Goal: Task Accomplishment & Management: Manage account settings

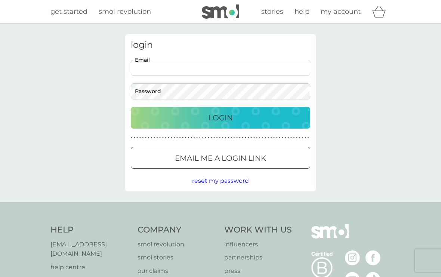
type input "[EMAIL_ADDRESS][DOMAIN_NAME]"
click at [221, 117] on button "Login" at bounding box center [220, 118] width 179 height 22
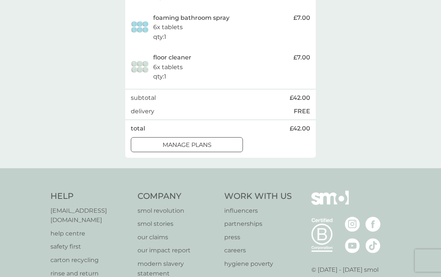
scroll to position [280, 0]
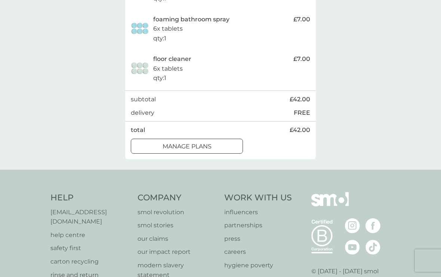
click at [211, 143] on p "manage plans" at bounding box center [187, 147] width 49 height 10
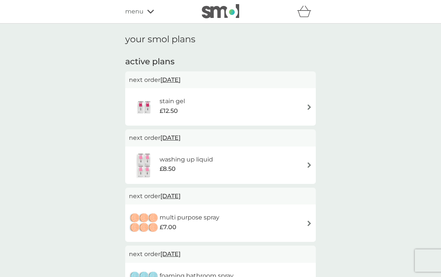
click at [175, 81] on span "[DATE]" at bounding box center [170, 80] width 20 height 15
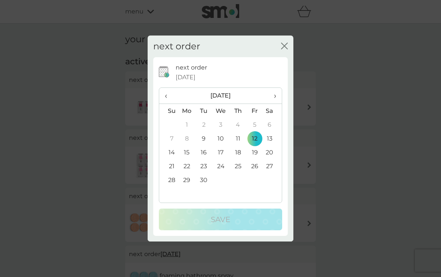
click at [276, 101] on span "›" at bounding box center [272, 96] width 7 height 16
click at [188, 143] on td "6" at bounding box center [186, 139] width 17 height 14
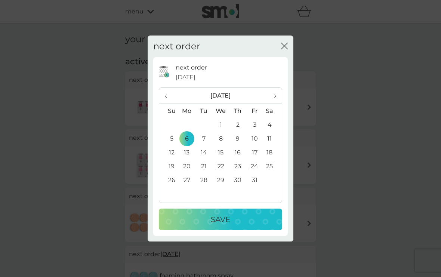
click at [238, 225] on div "Save" at bounding box center [220, 219] width 108 height 12
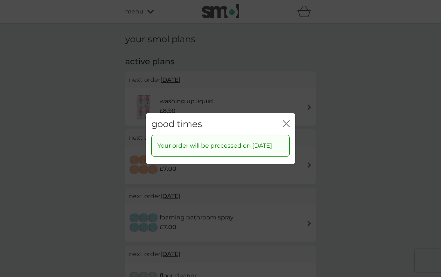
click at [289, 125] on icon "close" at bounding box center [286, 123] width 7 height 7
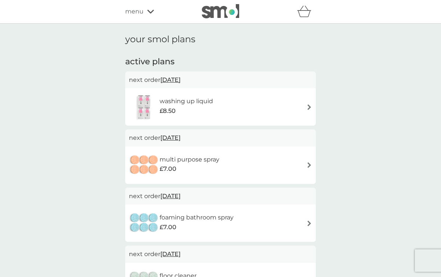
click at [178, 82] on span "[DATE]" at bounding box center [170, 80] width 20 height 15
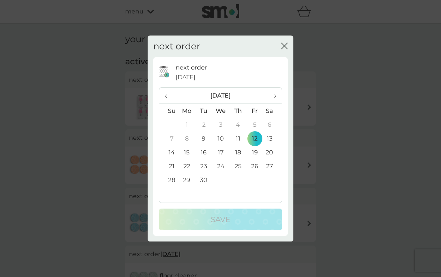
click at [276, 102] on span "›" at bounding box center [272, 96] width 7 height 16
click at [185, 143] on td "6" at bounding box center [186, 139] width 17 height 14
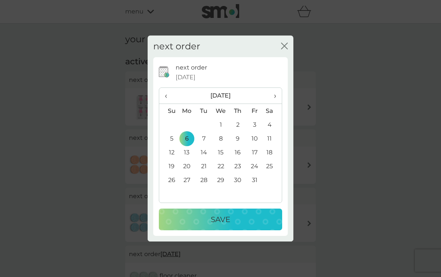
click at [235, 225] on div "Save" at bounding box center [220, 219] width 108 height 12
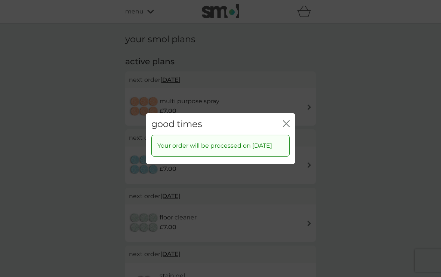
click at [286, 124] on icon "close" at bounding box center [286, 123] width 7 height 7
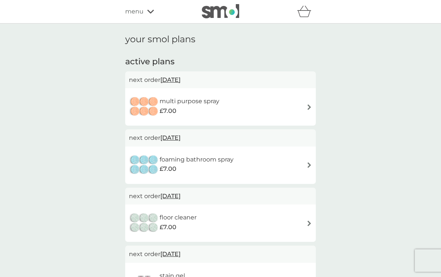
click at [181, 80] on span "[DATE]" at bounding box center [170, 80] width 20 height 15
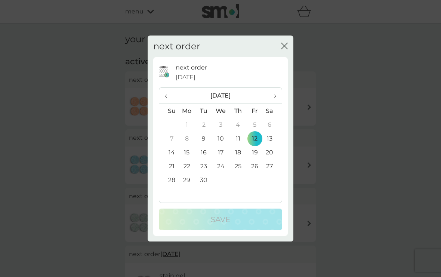
click at [274, 103] on span "›" at bounding box center [272, 96] width 7 height 16
click at [185, 144] on td "6" at bounding box center [186, 139] width 17 height 14
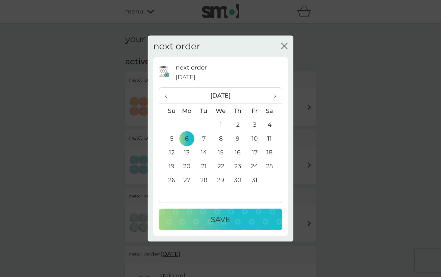
click at [232, 225] on div "Save" at bounding box center [220, 219] width 108 height 12
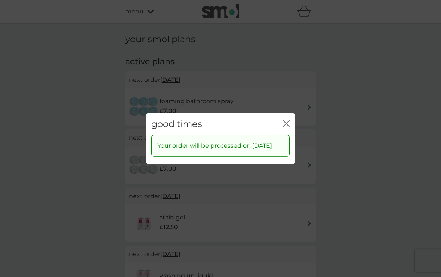
click at [288, 126] on icon "close" at bounding box center [287, 123] width 3 height 6
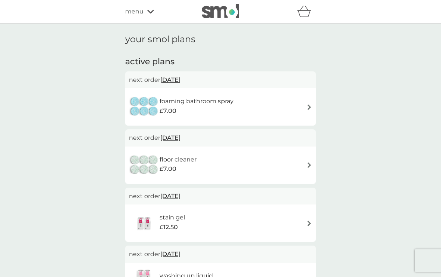
click at [181, 77] on span "[DATE]" at bounding box center [170, 80] width 20 height 15
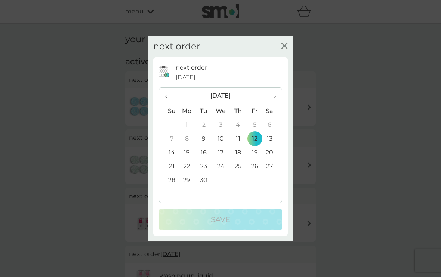
click at [275, 101] on span "›" at bounding box center [272, 96] width 7 height 16
click at [188, 145] on td "6" at bounding box center [186, 139] width 17 height 14
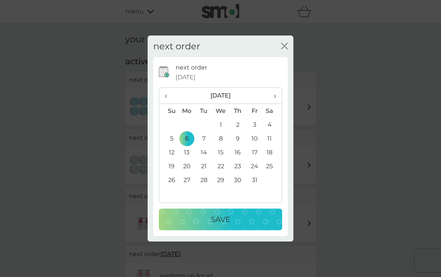
click at [235, 225] on div "Save" at bounding box center [220, 219] width 108 height 12
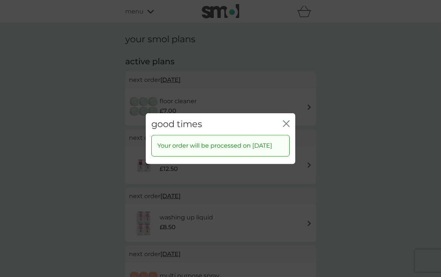
click at [287, 121] on div "close" at bounding box center [286, 123] width 7 height 11
click at [289, 124] on icon "close" at bounding box center [287, 123] width 3 height 6
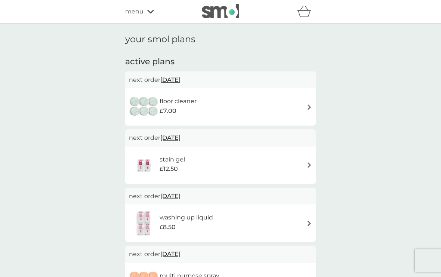
click at [180, 77] on span "[DATE]" at bounding box center [170, 80] width 20 height 15
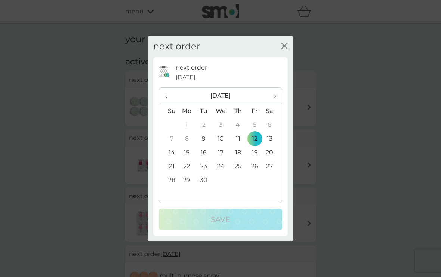
click at [273, 102] on span "›" at bounding box center [272, 96] width 7 height 16
click at [187, 145] on td "6" at bounding box center [186, 139] width 17 height 14
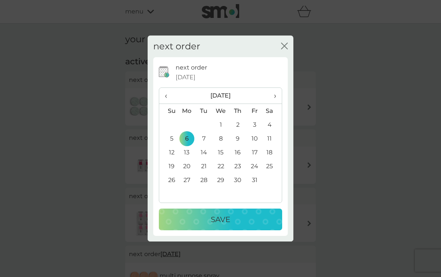
click at [222, 225] on p "Save" at bounding box center [220, 219] width 19 height 12
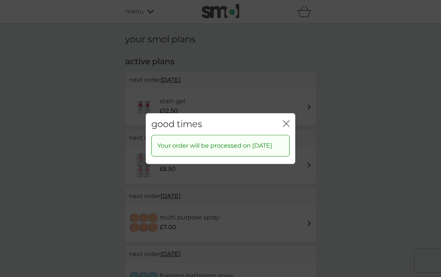
click at [289, 125] on icon "close" at bounding box center [286, 123] width 7 height 7
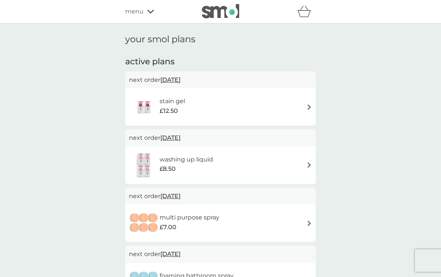
click at [149, 13] on icon at bounding box center [150, 11] width 7 height 4
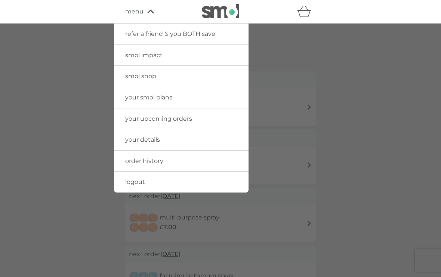
click at [152, 82] on link "smol shop" at bounding box center [181, 76] width 135 height 21
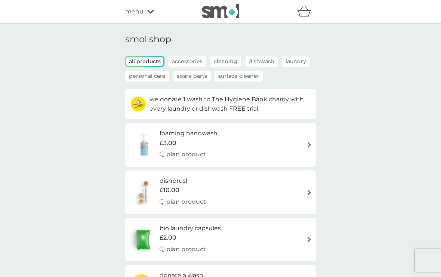
click at [147, 10] on icon at bounding box center [150, 12] width 7 height 4
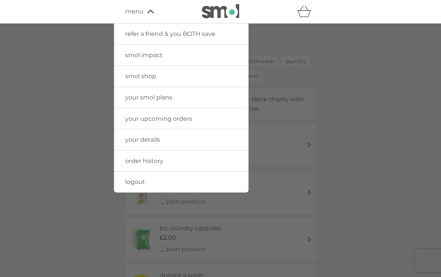
click at [142, 183] on span "logout" at bounding box center [135, 181] width 20 height 7
